Goal: Obtain resource: Obtain resource

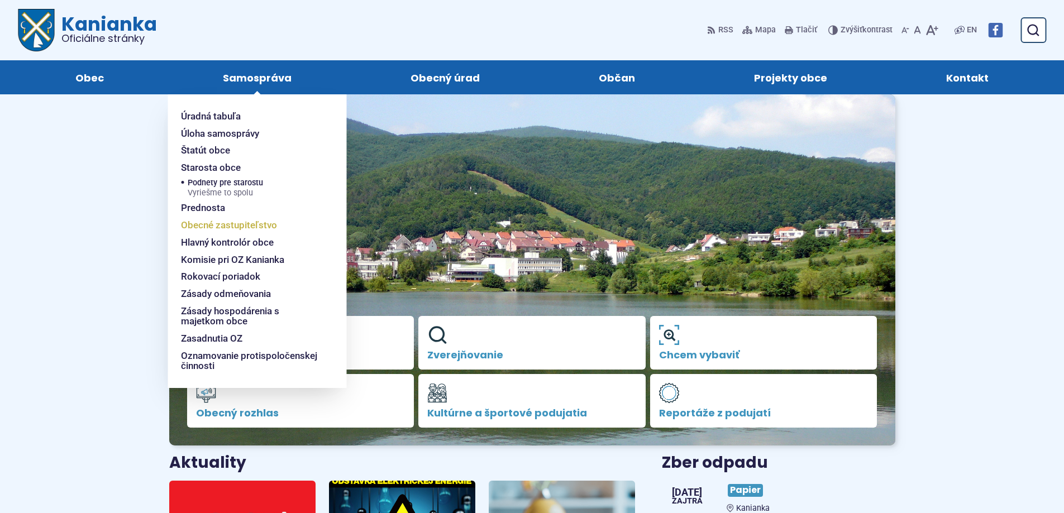
click at [223, 223] on span "Obecné zastupiteľstvo" at bounding box center [229, 225] width 96 height 17
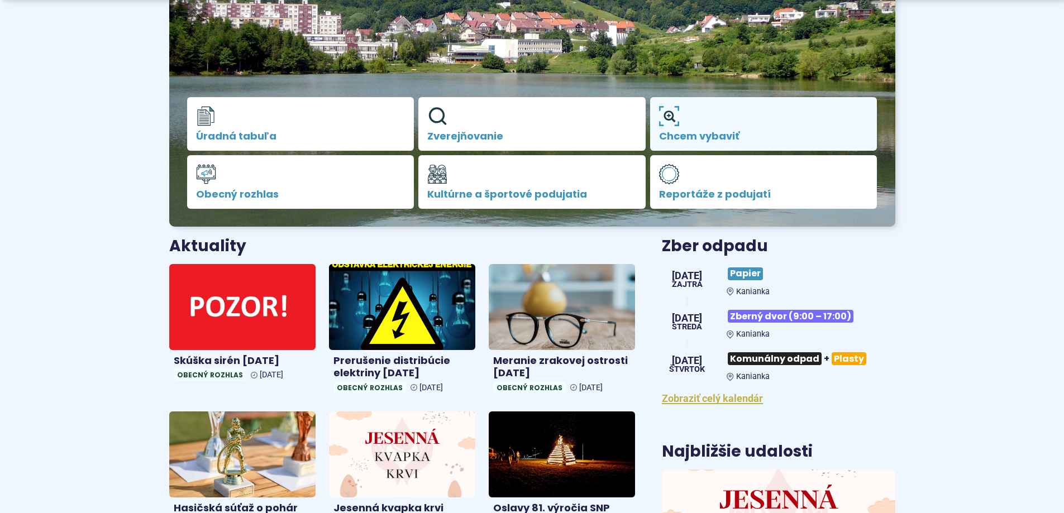
scroll to position [223, 0]
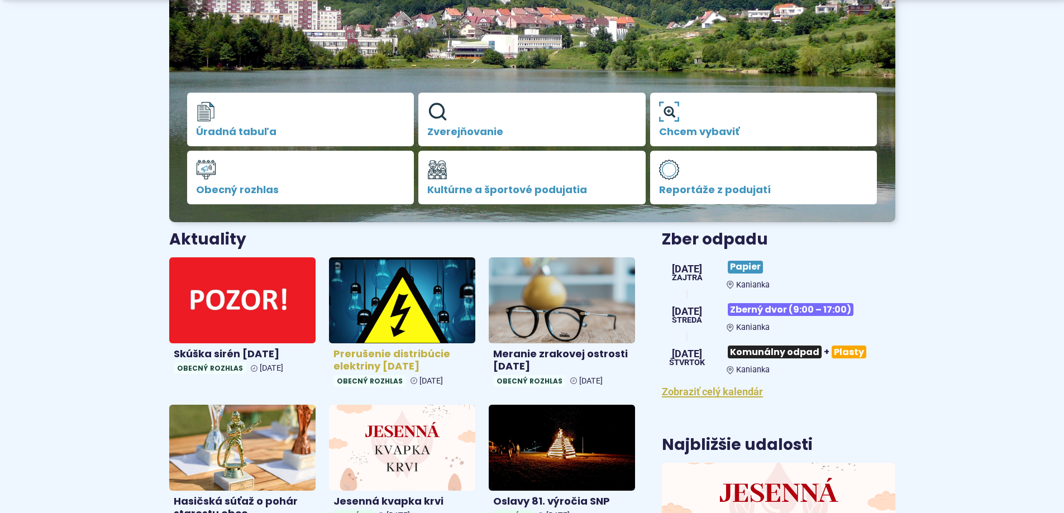
click at [410, 309] on img at bounding box center [402, 300] width 169 height 99
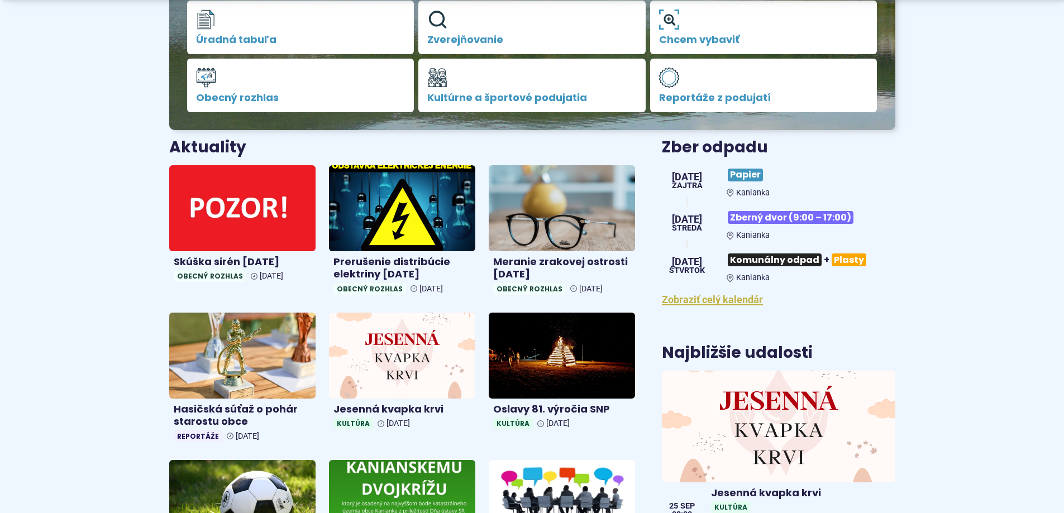
scroll to position [335, 0]
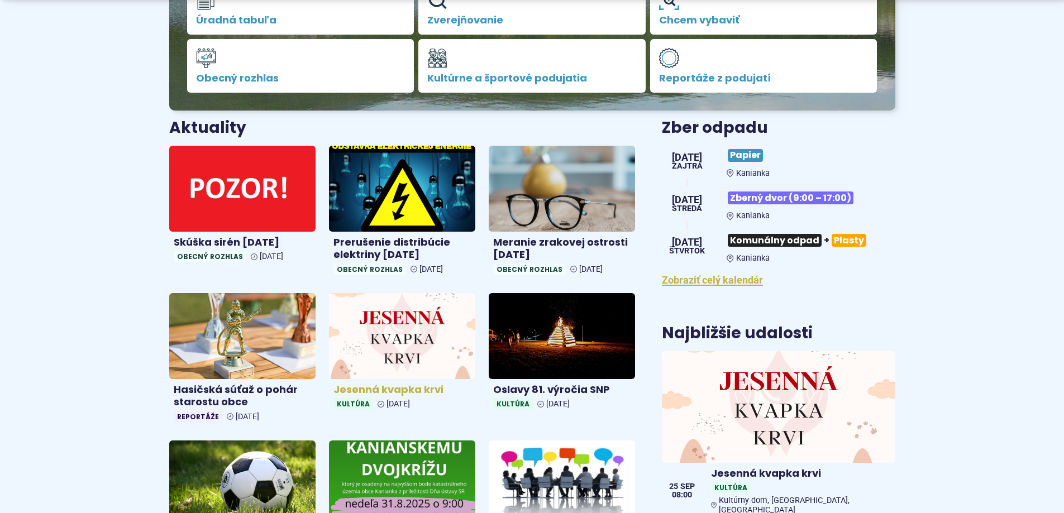
click at [416, 295] on img at bounding box center [402, 336] width 169 height 99
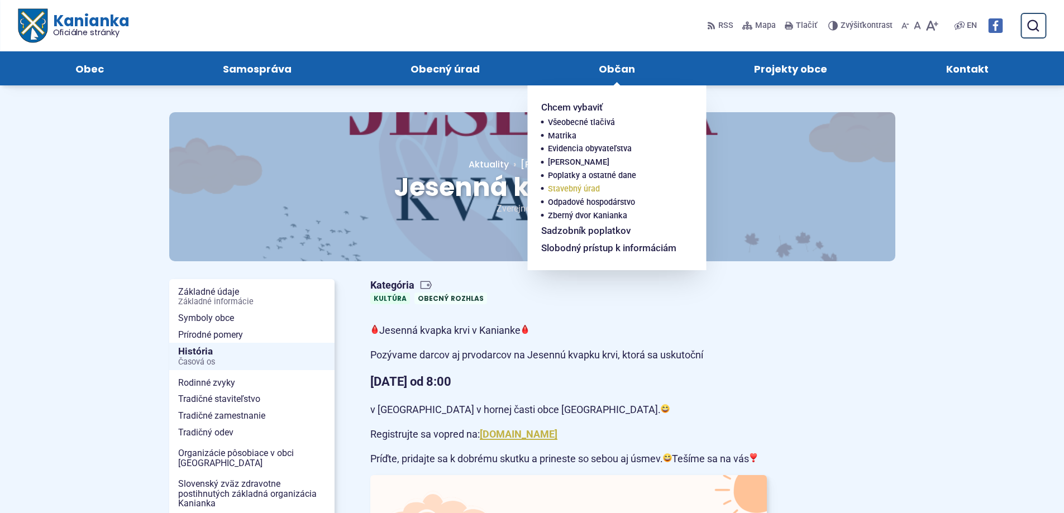
click at [569, 187] on span "Stavebný úrad" at bounding box center [574, 189] width 52 height 13
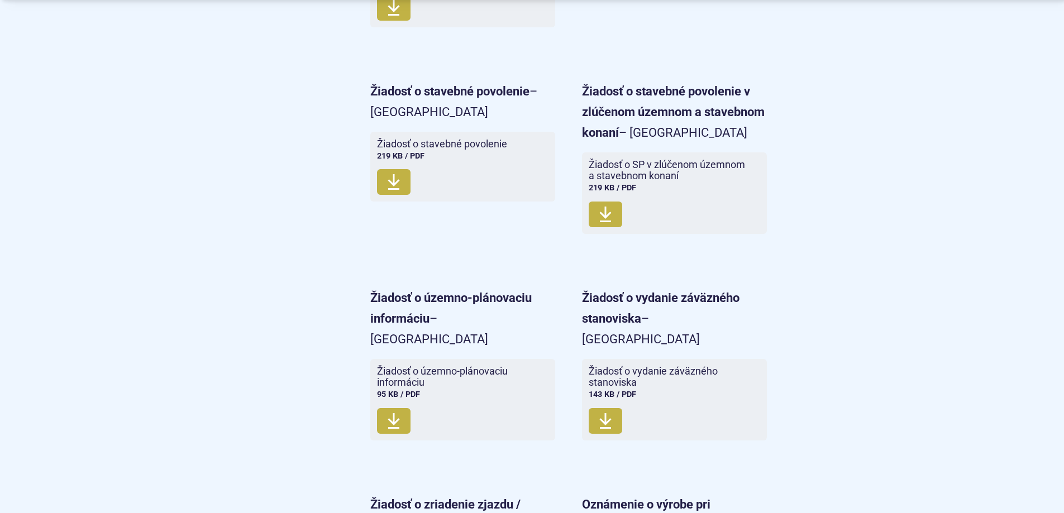
scroll to position [2402, 0]
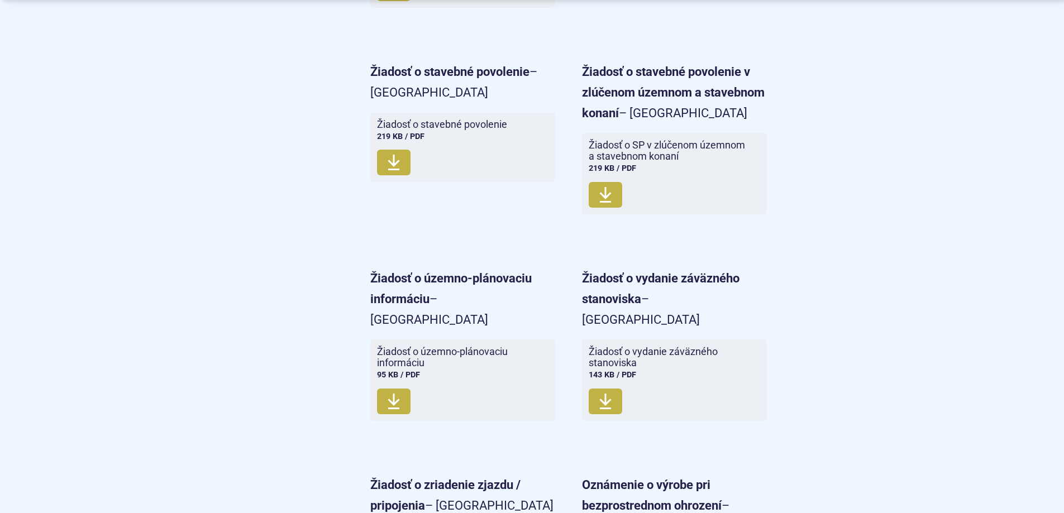
click at [634, 271] on strong "Žiadosť o vydanie záväzného stanoviska" at bounding box center [660, 288] width 157 height 35
click at [609, 394] on use at bounding box center [605, 402] width 12 height 16
click at [610, 393] on icon at bounding box center [605, 402] width 13 height 18
click at [398, 393] on icon at bounding box center [393, 402] width 13 height 18
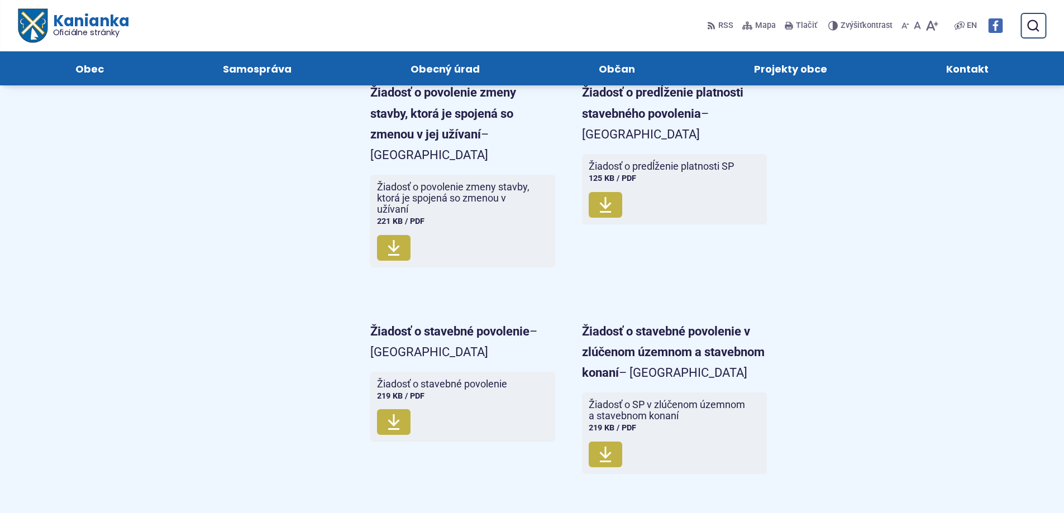
scroll to position [2122, 0]
